Goal: Information Seeking & Learning: Compare options

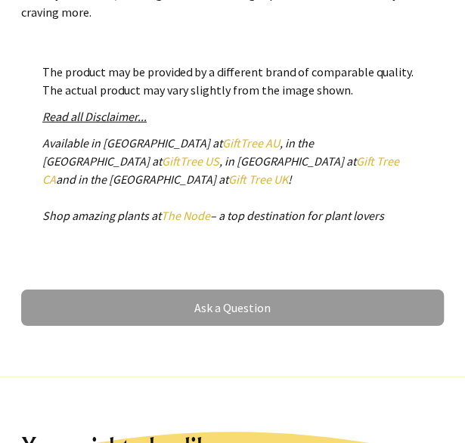
scroll to position [1586, 0]
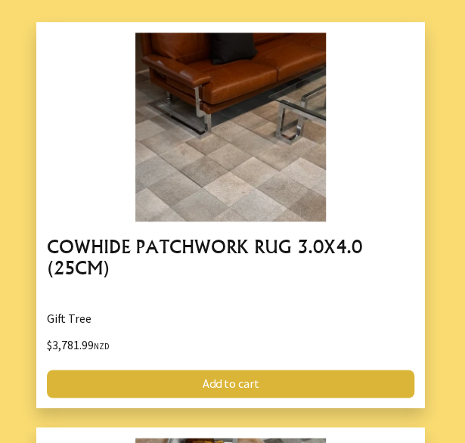
scroll to position [1057, 0]
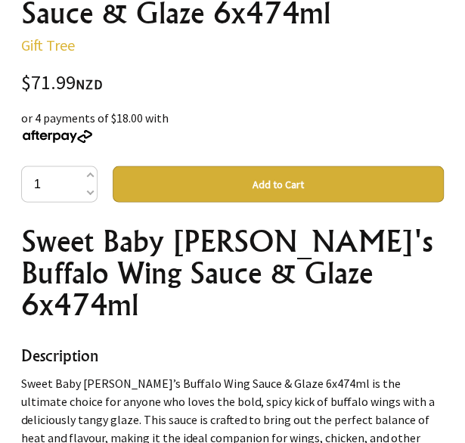
scroll to position [529, 0]
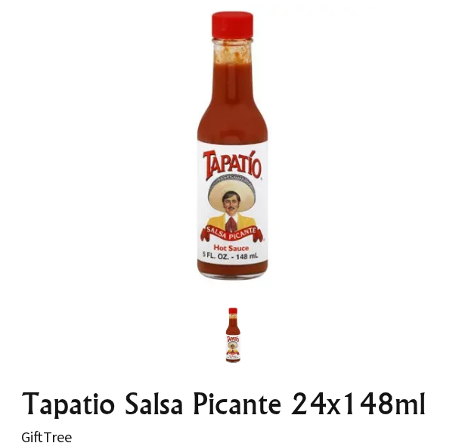
scroll to position [151, 0]
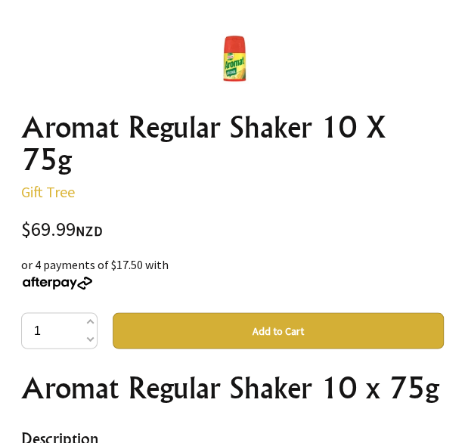
scroll to position [529, 0]
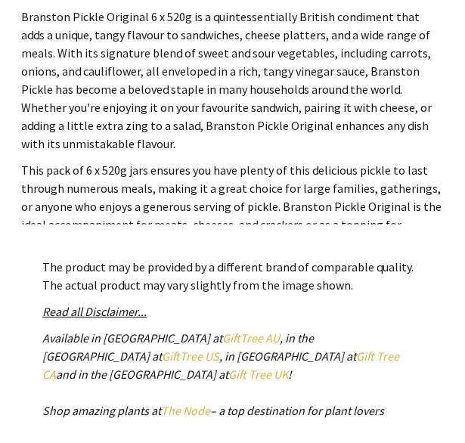
scroll to position [831, 0]
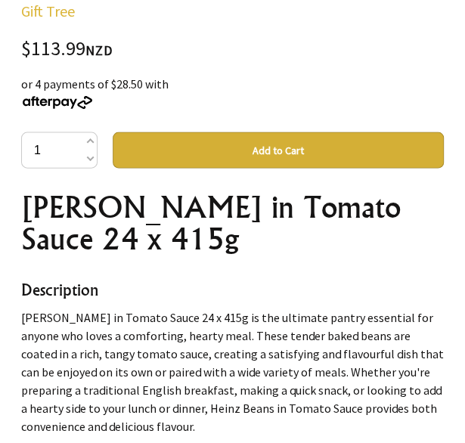
scroll to position [604, 0]
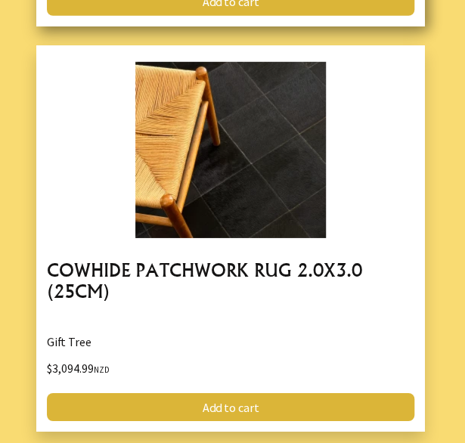
scroll to position [2644, 0]
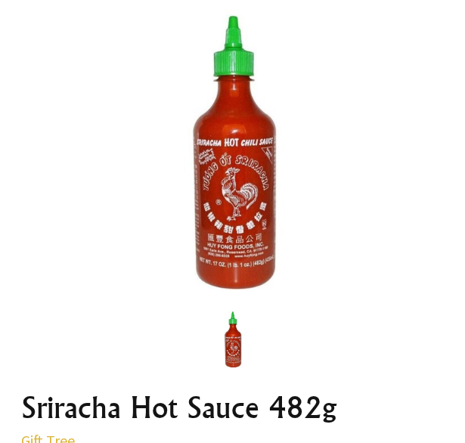
scroll to position [151, 0]
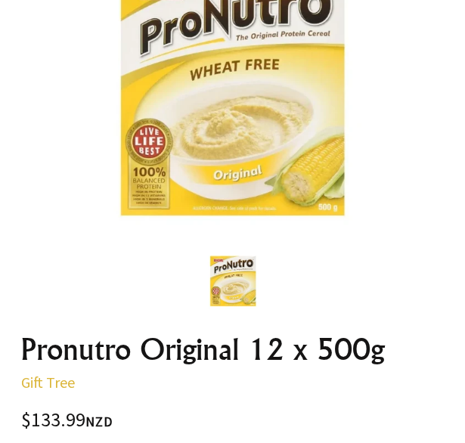
scroll to position [227, 0]
